Goal: Information Seeking & Learning: Learn about a topic

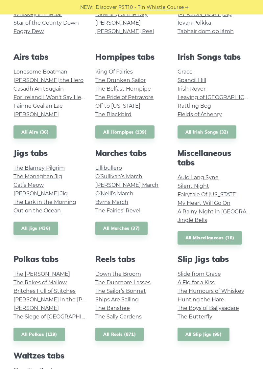
scroll to position [197, 0]
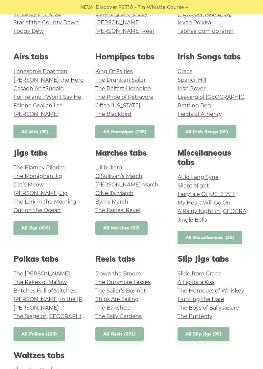
click at [193, 75] on link "Grace" at bounding box center [184, 71] width 15 height 6
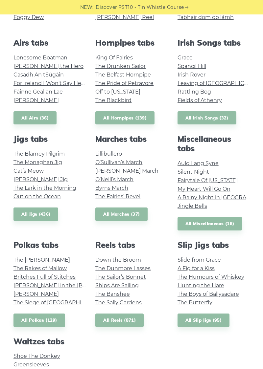
scroll to position [224, 0]
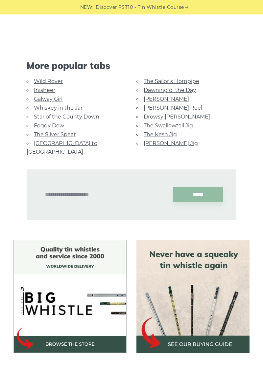
scroll to position [1505, 0]
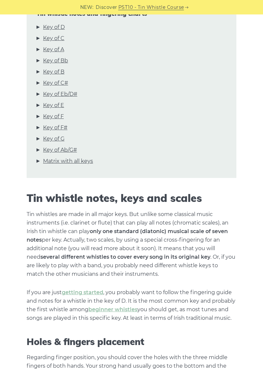
scroll to position [217, 0]
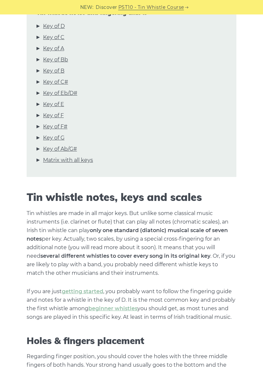
click at [65, 31] on link "Key of D" at bounding box center [54, 26] width 22 height 9
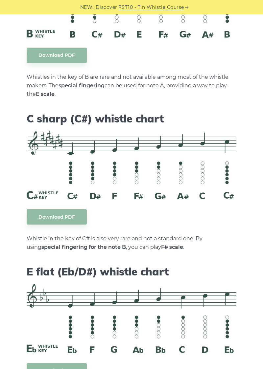
scroll to position [2029, 0]
